Goal: Task Accomplishment & Management: Manage account settings

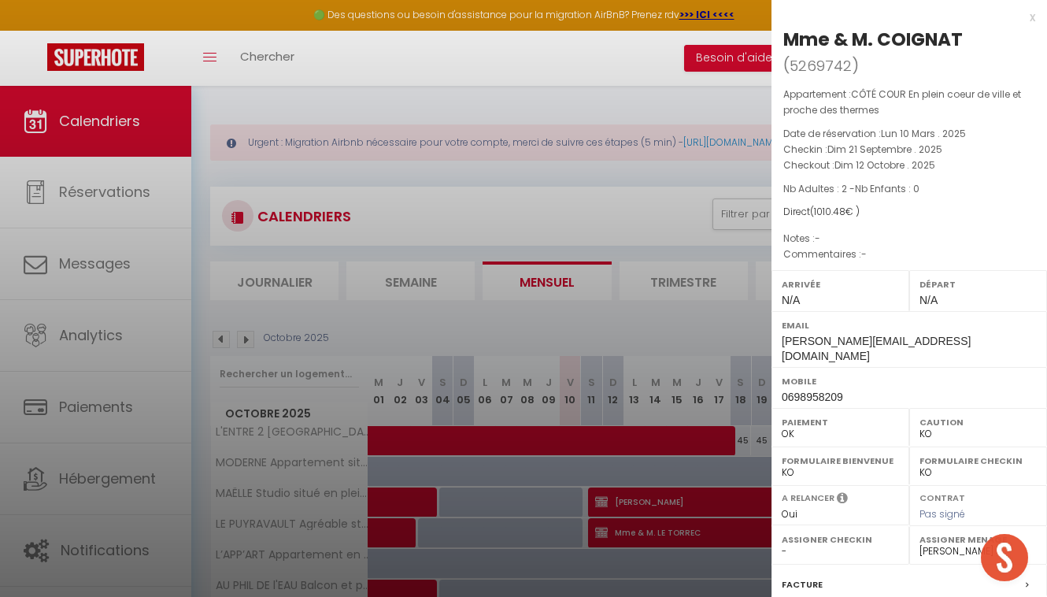
select select "KO"
select select "0"
select select "52362"
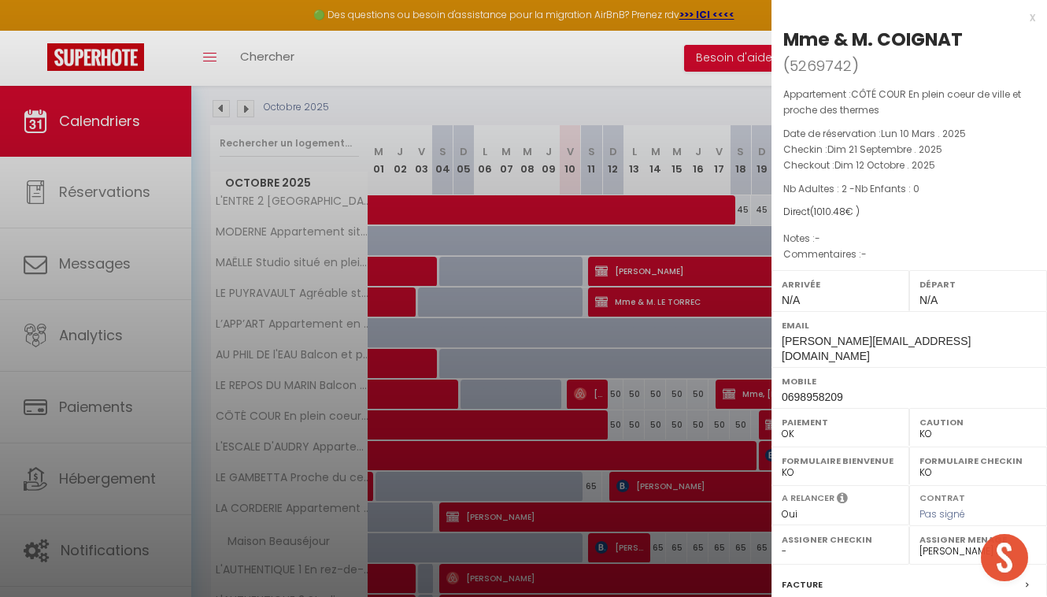
scroll to position [231, 0]
click at [1028, 20] on div "x" at bounding box center [904, 17] width 264 height 19
checkbox input "false"
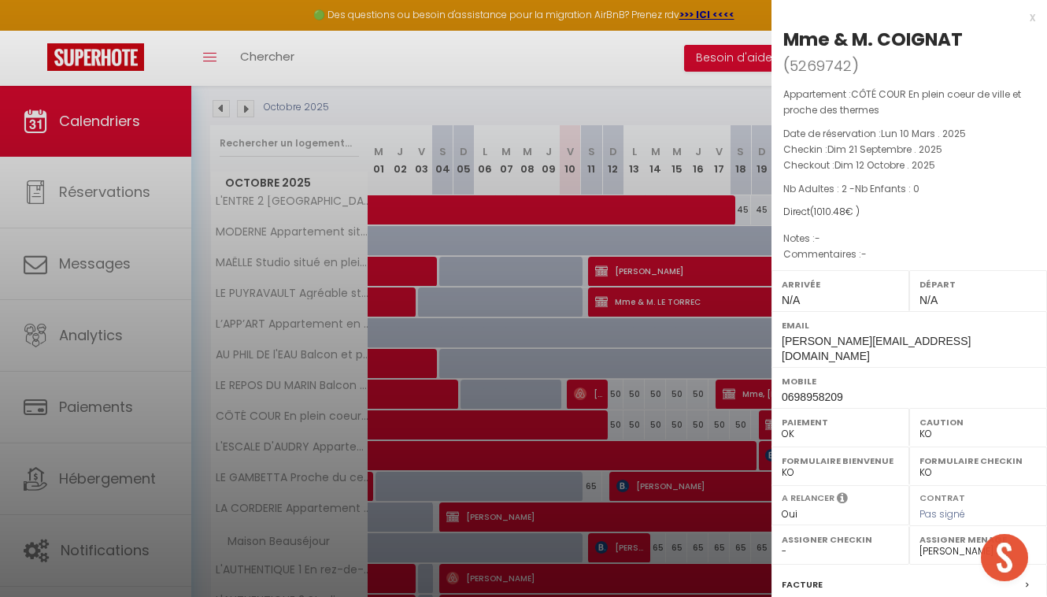
checkbox input "false"
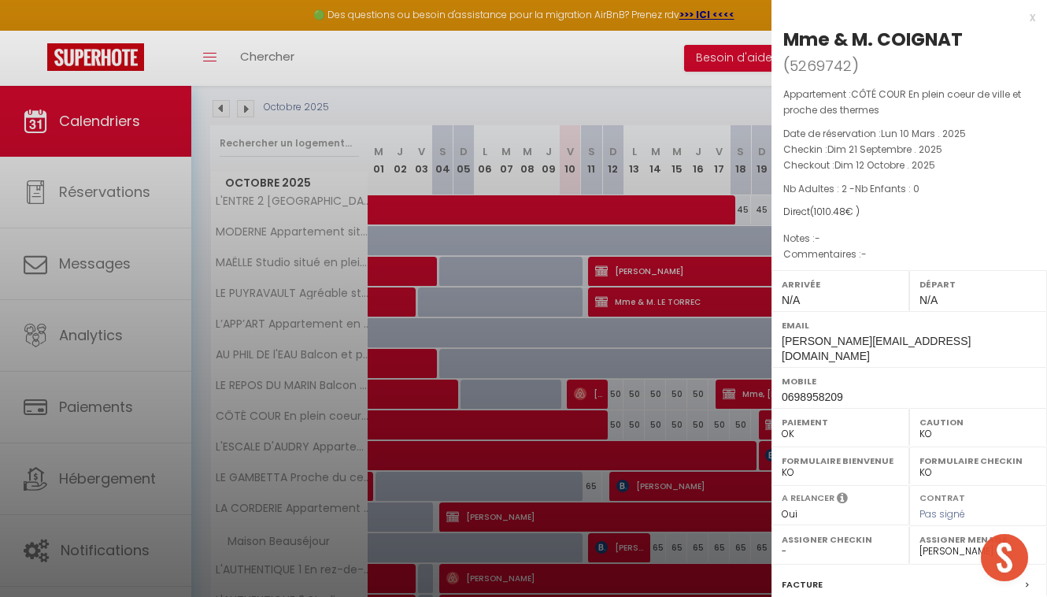
checkbox input "false"
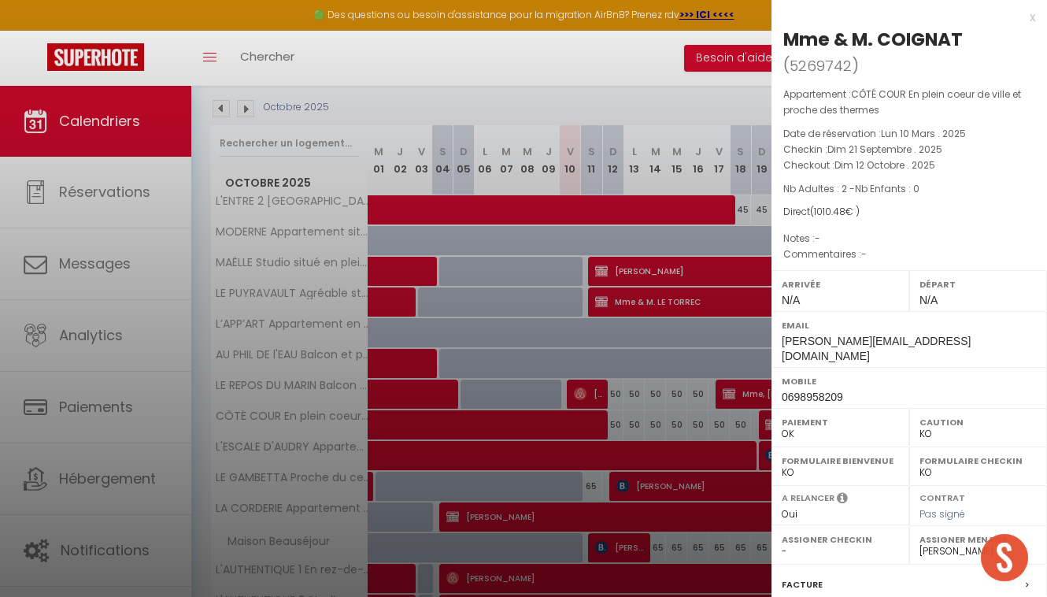
checkbox input "false"
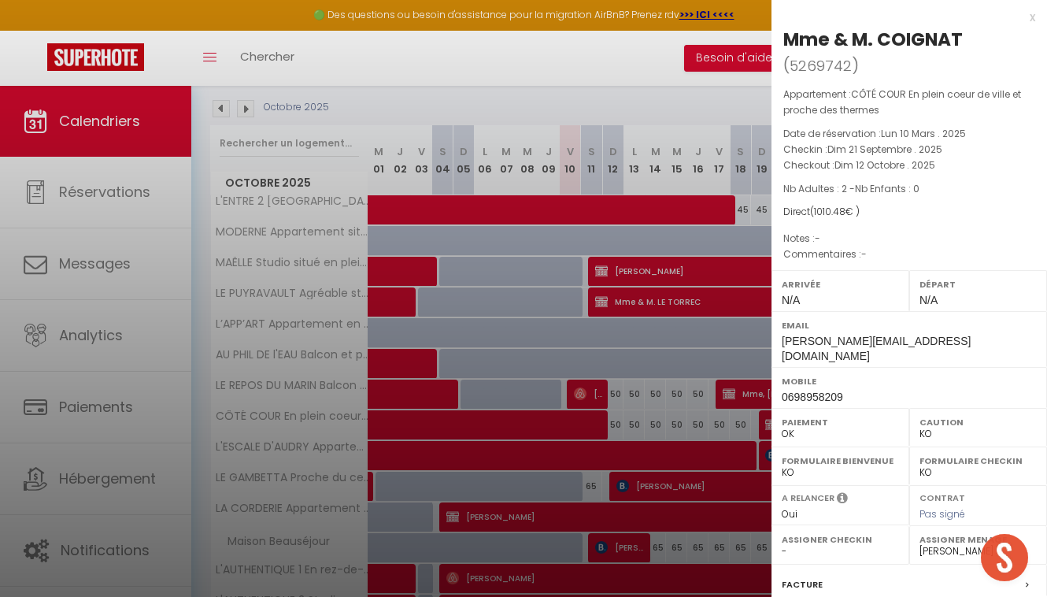
checkbox input "false"
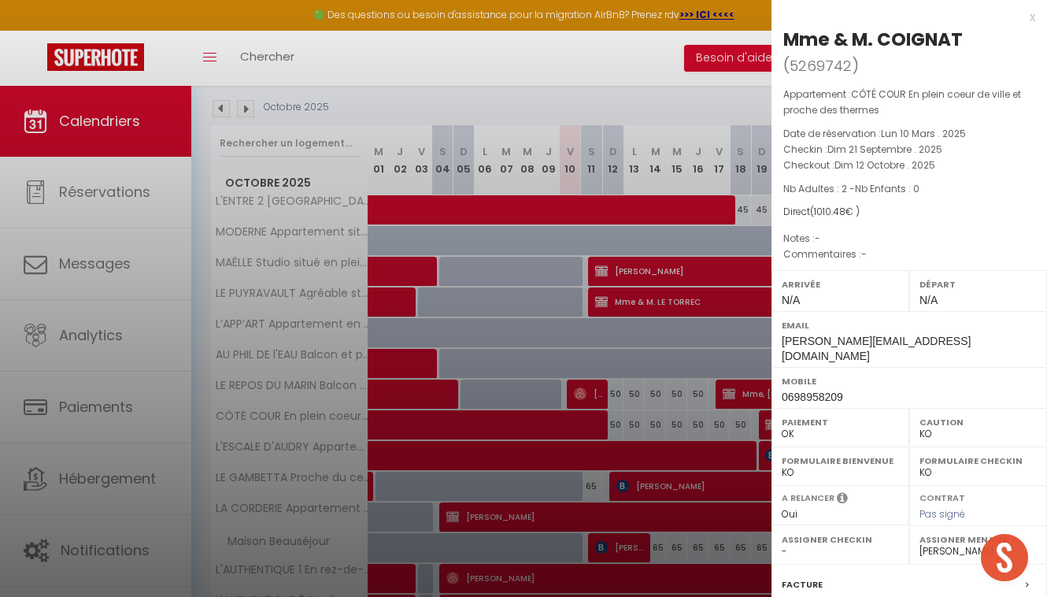
checkbox input "false"
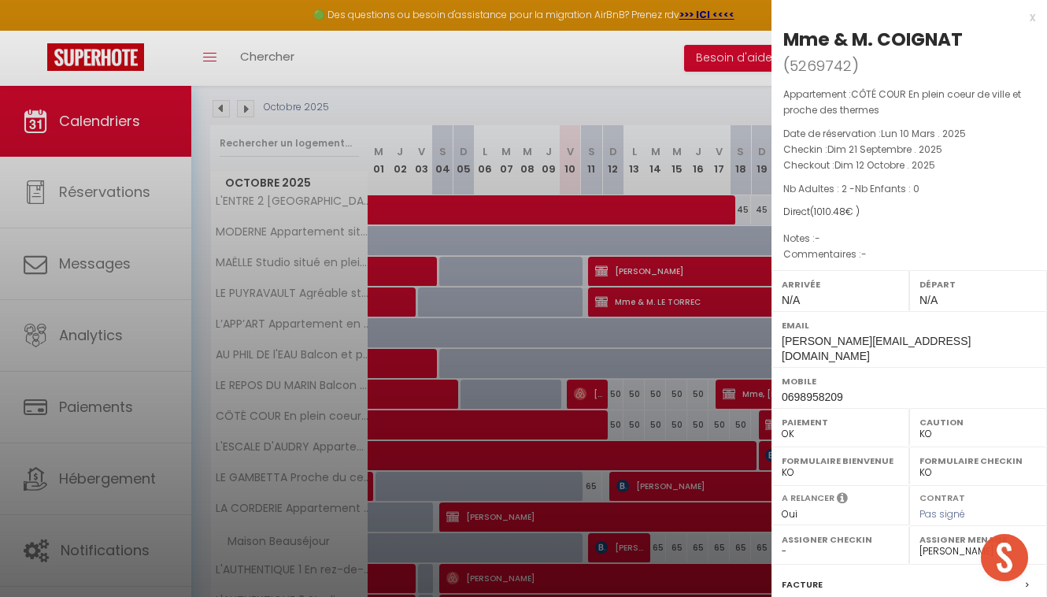
checkbox input "false"
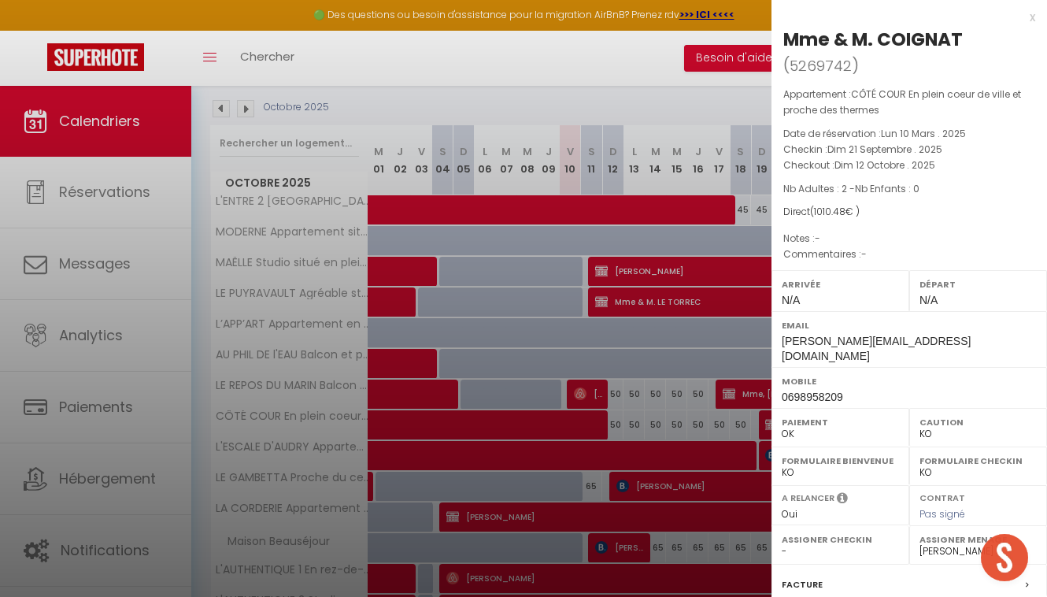
checkbox input "false"
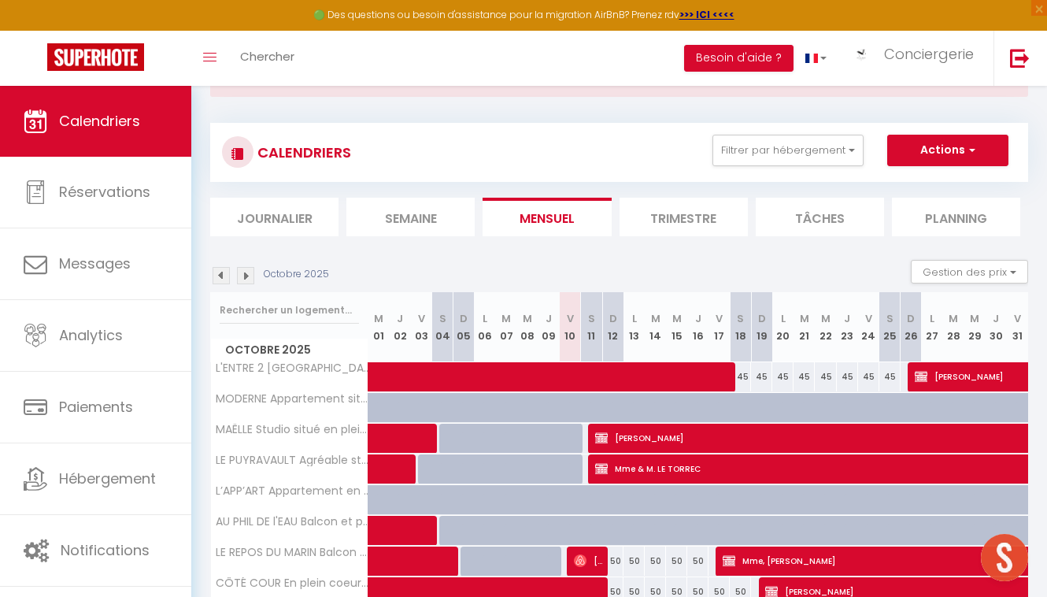
scroll to position [0, 0]
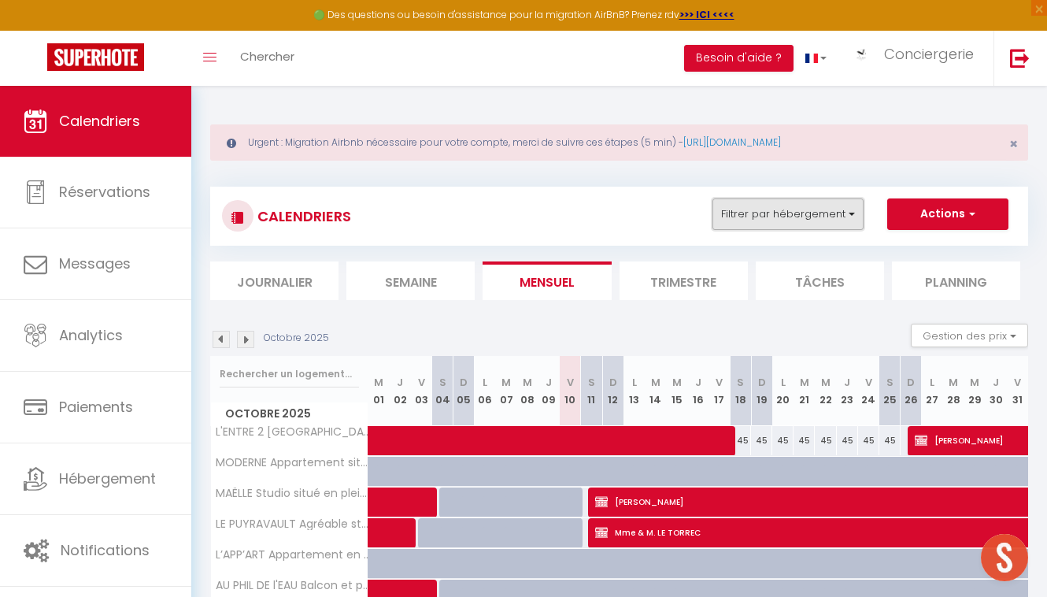
click at [857, 220] on button "Filtrer par hébergement" at bounding box center [788, 214] width 151 height 32
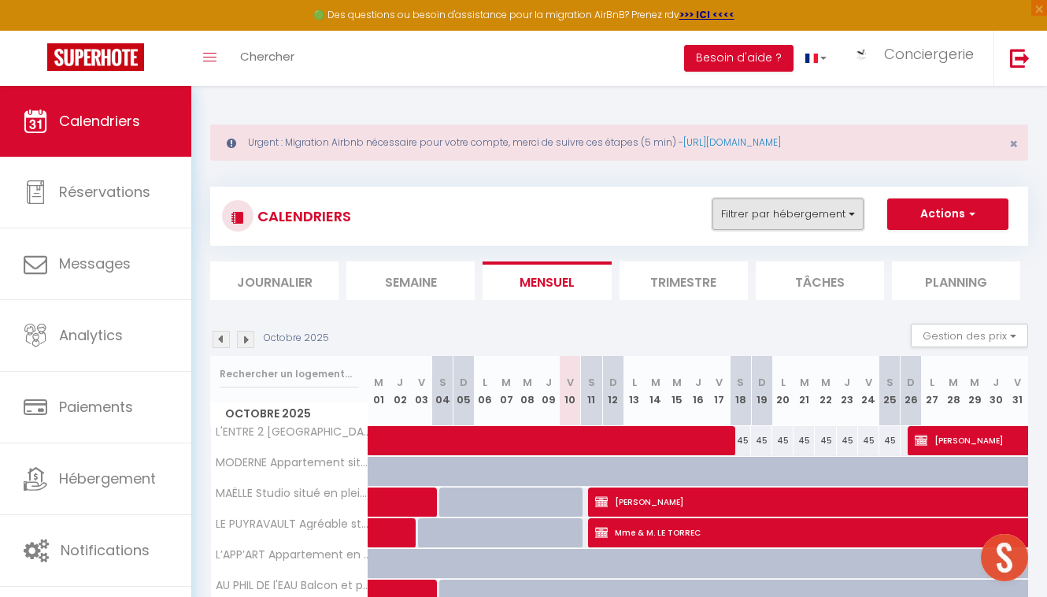
click at [849, 214] on button "Filtrer par hébergement" at bounding box center [788, 214] width 151 height 32
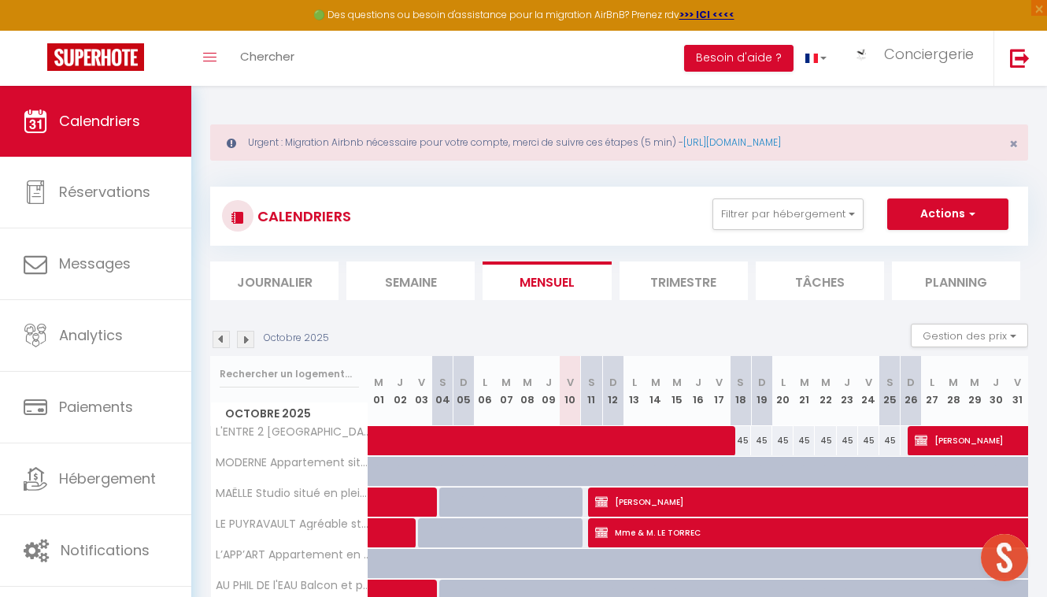
click at [783, 328] on div "Octobre 2025 Gestion des prix Nb Nuits minimum Règles Disponibilité" at bounding box center [619, 340] width 818 height 32
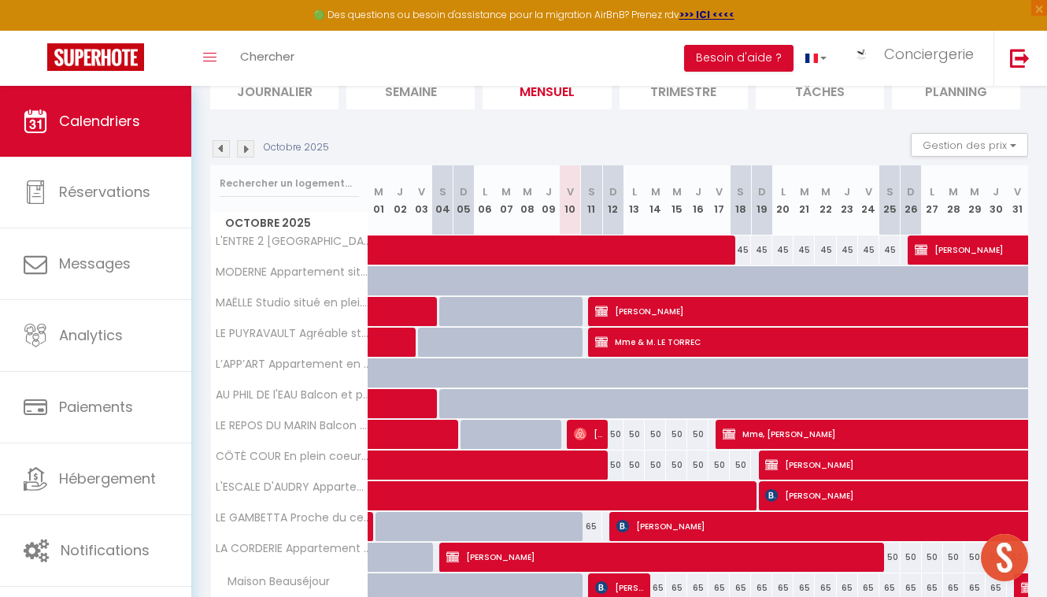
scroll to position [191, 0]
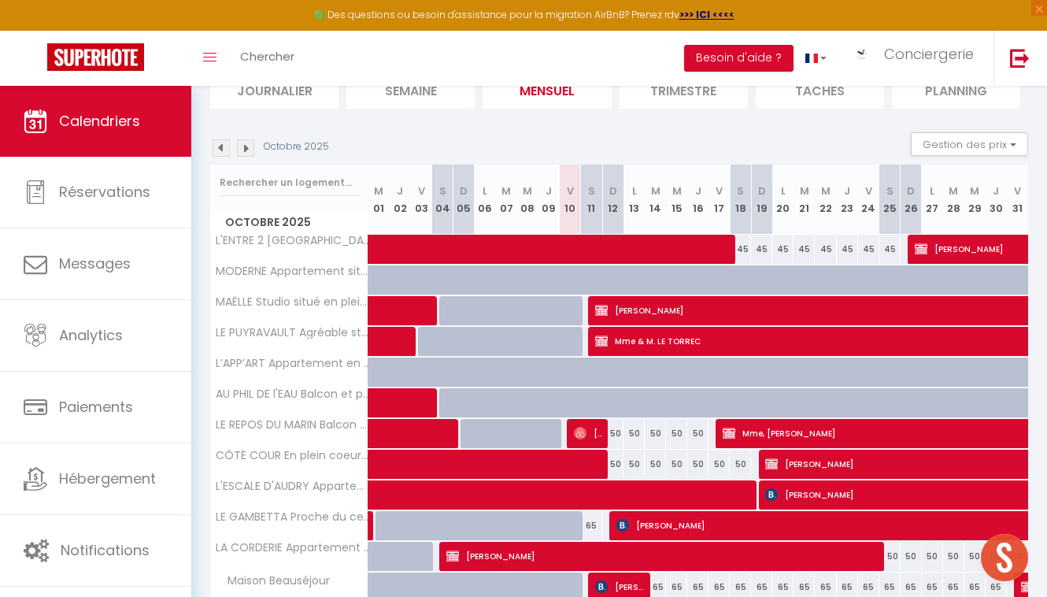
click at [832, 132] on div "Octobre 2025 Gestion des prix Nb Nuits minimum Règles Disponibilité" at bounding box center [619, 148] width 818 height 32
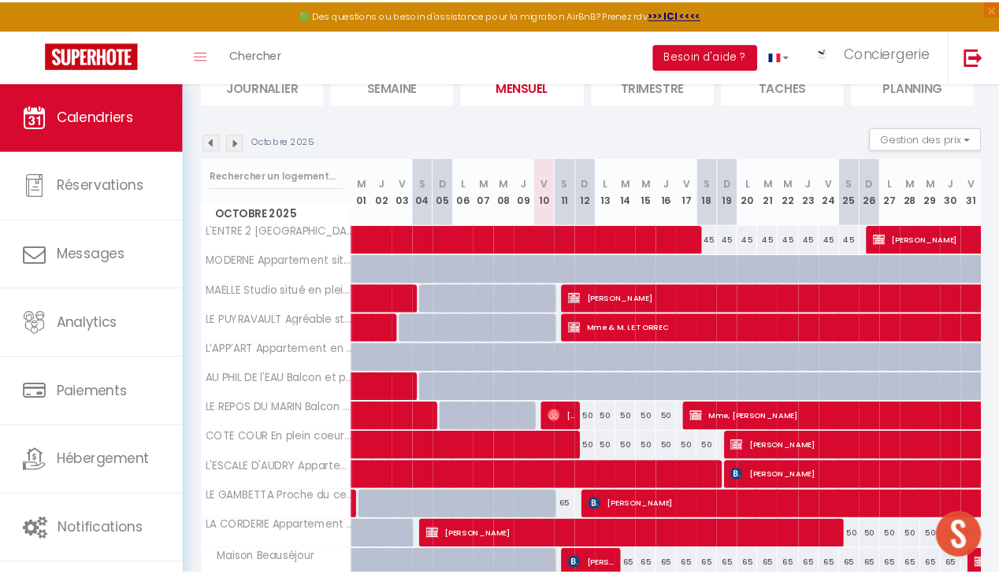
scroll to position [189, 0]
